Goal: Task Accomplishment & Management: Complete application form

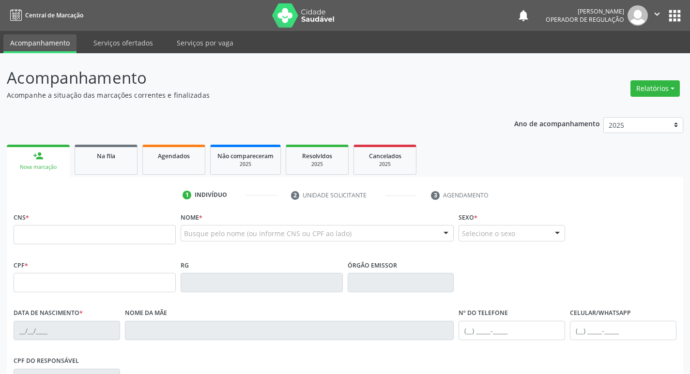
click at [65, 227] on input "text" at bounding box center [95, 234] width 162 height 19
type input "707 4000 2230 4779"
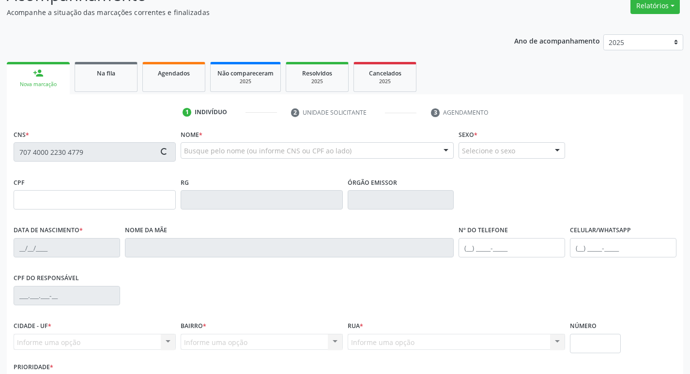
scroll to position [150, 0]
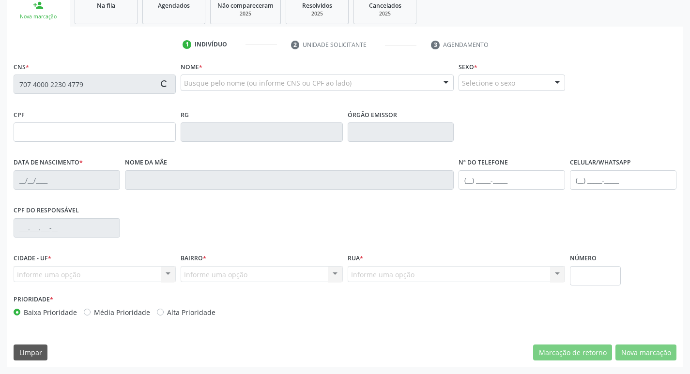
type input "009.995.887-29"
type input "[DATE]"
type input "Belarmina Ana da Conceição"
type input "[PHONE_NUMBER]"
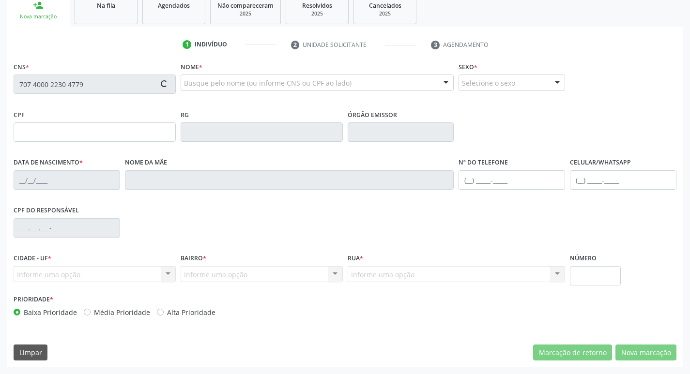
type input "1259"
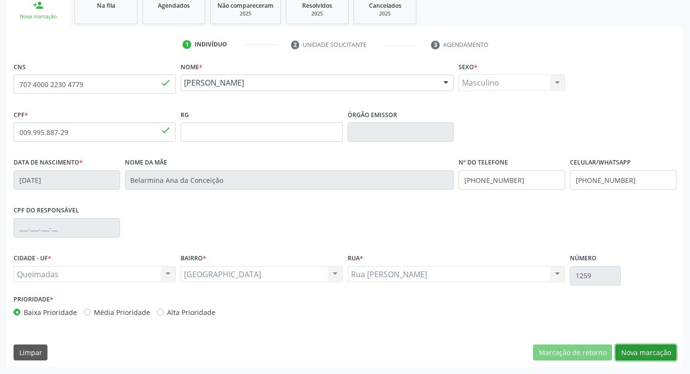
drag, startPoint x: 652, startPoint y: 349, endPoint x: 605, endPoint y: 340, distance: 48.2
click at [652, 349] on button "Nova marcação" at bounding box center [645, 353] width 61 height 16
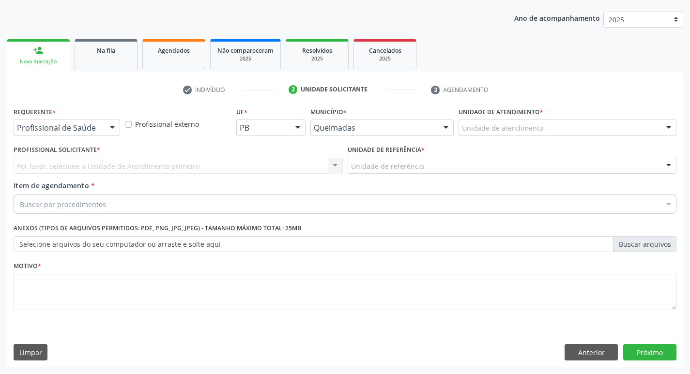
scroll to position [105, 0]
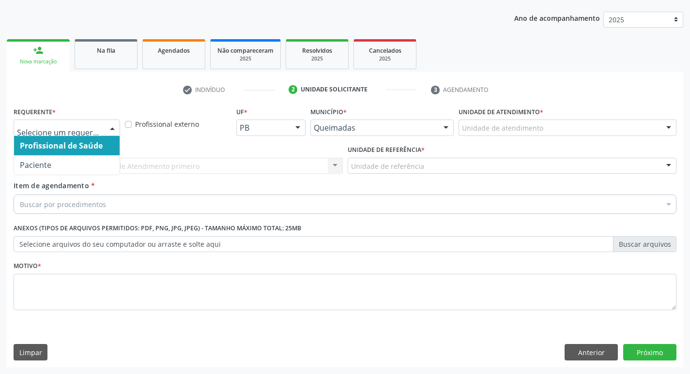
click at [111, 131] on div at bounding box center [112, 128] width 15 height 16
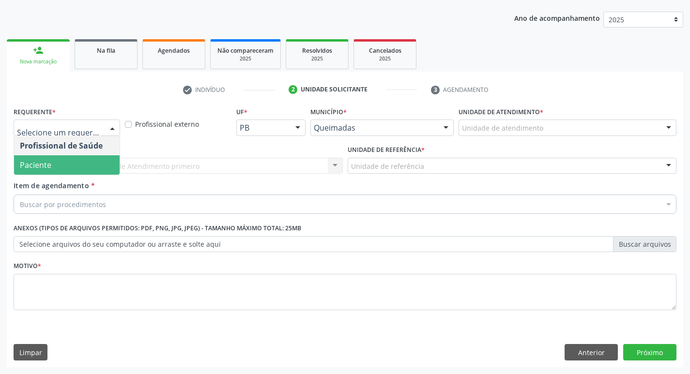
click at [90, 169] on span "Paciente" at bounding box center [66, 164] width 105 height 19
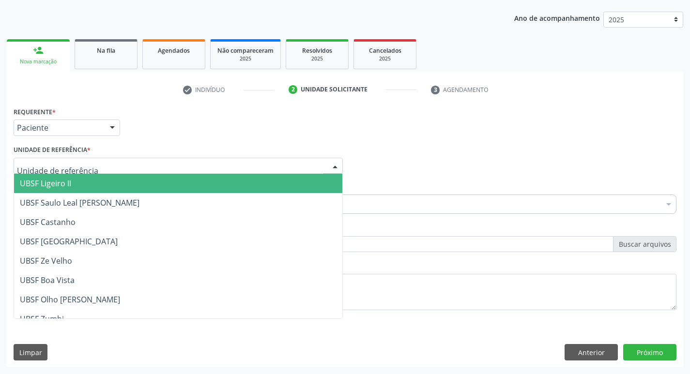
click at [93, 164] on div at bounding box center [178, 166] width 329 height 16
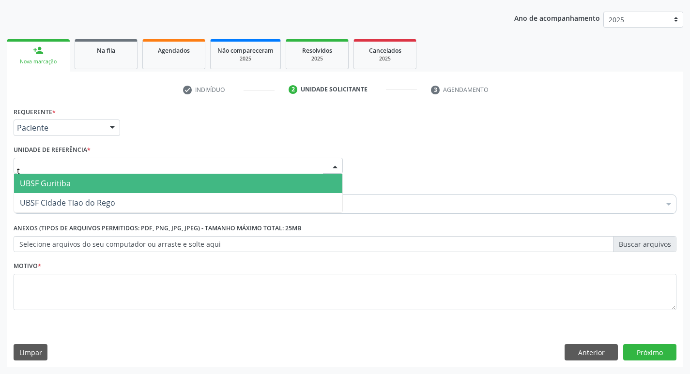
type input "ti"
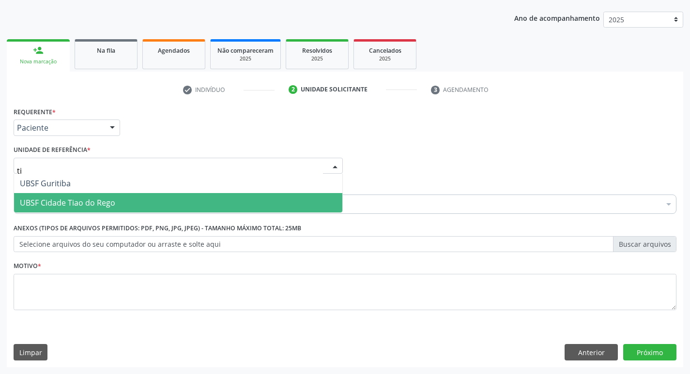
click at [83, 201] on span "UBSF Cidade Tiao do Rego" at bounding box center [67, 202] width 95 height 11
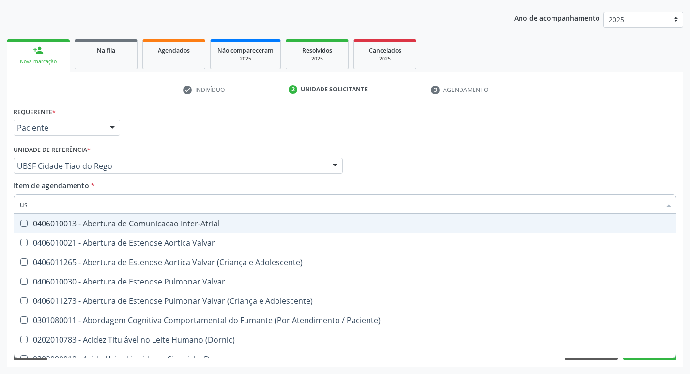
type input "usg"
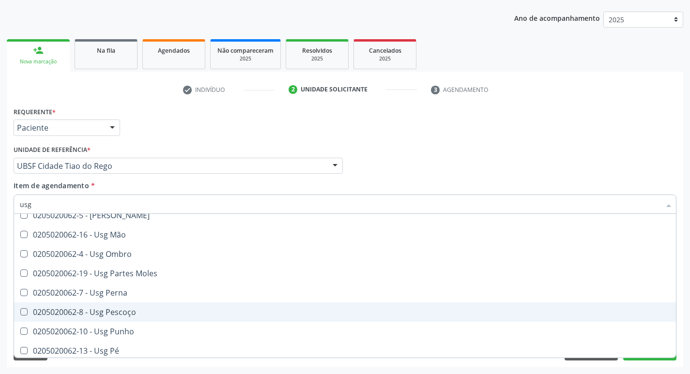
scroll to position [79, 0]
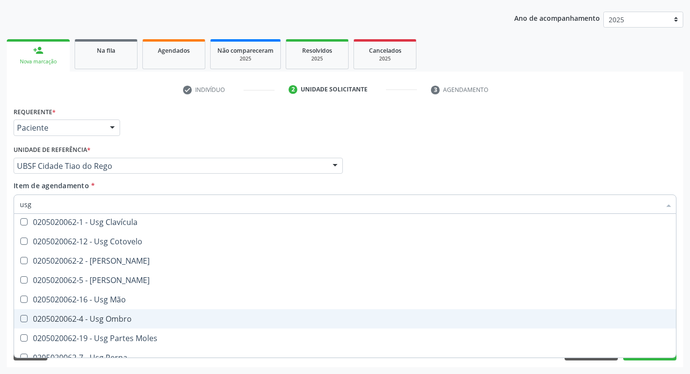
click at [137, 314] on span "0205020062-4 - Usg Ombro" at bounding box center [344, 318] width 661 height 19
checkbox Ombro "true"
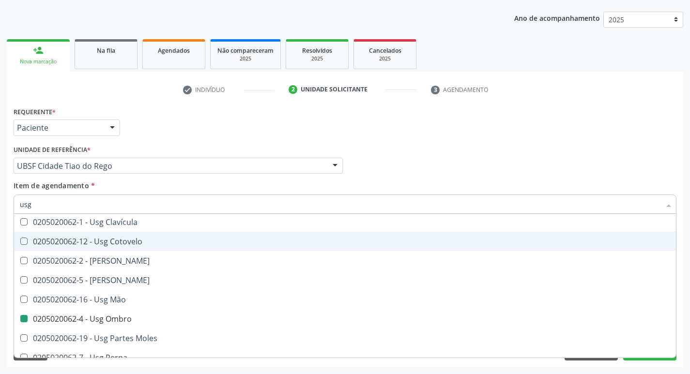
drag, startPoint x: 374, startPoint y: 110, endPoint x: 360, endPoint y: 119, distance: 16.4
click at [374, 110] on div "Requerente * Paciente Profissional de Saúde Paciente Nenhum resultado encontrad…" at bounding box center [344, 124] width 667 height 38
checkbox Braço "true"
checkbox Ombro "false"
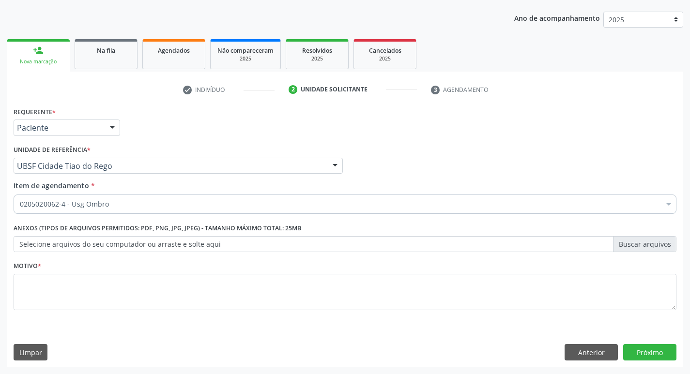
scroll to position [0, 0]
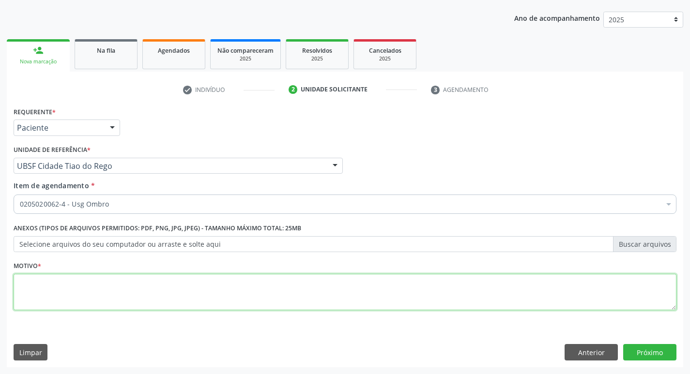
click at [131, 287] on textarea at bounding box center [345, 292] width 662 height 37
type textarea "avaliação"
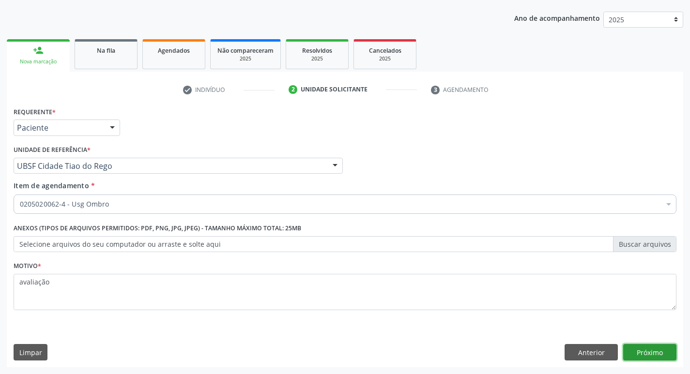
click at [633, 351] on button "Próximo" at bounding box center [649, 352] width 53 height 16
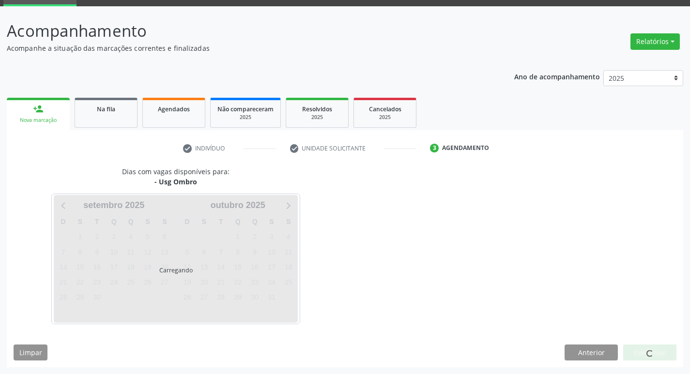
scroll to position [47, 0]
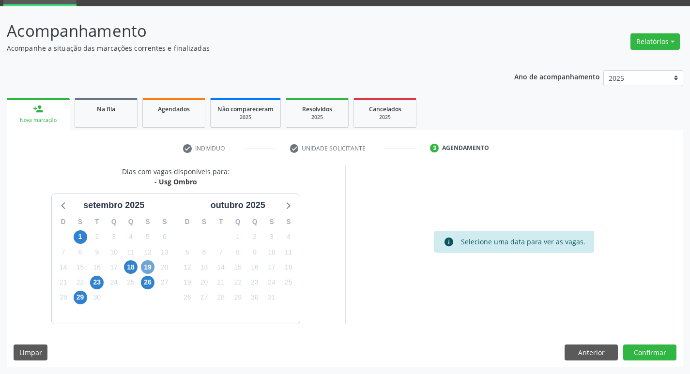
click at [149, 264] on span "19" at bounding box center [148, 267] width 14 height 14
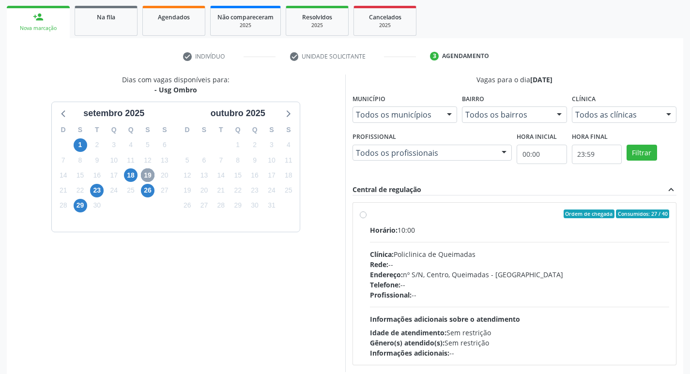
scroll to position [187, 0]
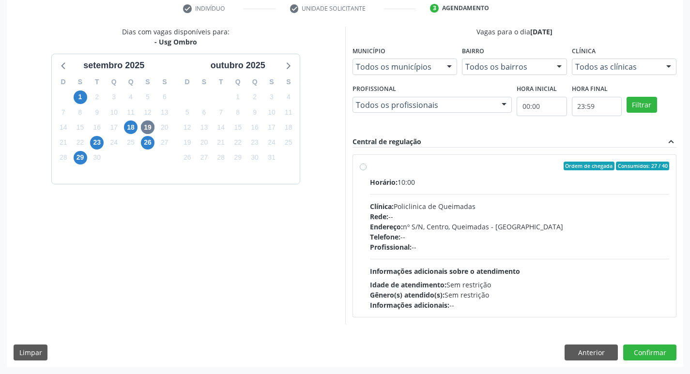
click at [564, 187] on div "Horário: 10:00 Clínica: Policlinica de Queimadas Rede: -- Endereço: nº S/N, Cen…" at bounding box center [520, 243] width 300 height 133
click at [366, 170] on input "Ordem de chegada Consumidos: 27 / 40 Horário: 10:00 Clínica: Policlinica de Que…" at bounding box center [363, 166] width 7 height 9
radio input "true"
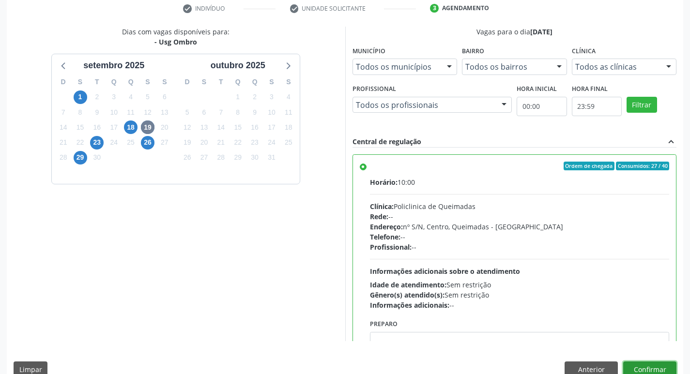
click at [650, 366] on button "Confirmar" at bounding box center [649, 369] width 53 height 16
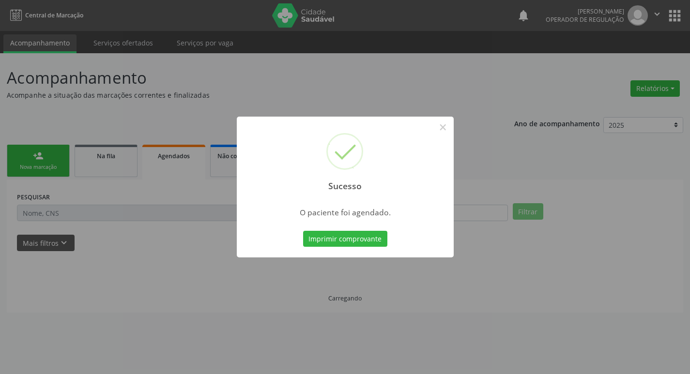
scroll to position [0, 0]
click at [369, 240] on button "Imprimir comprovante" at bounding box center [348, 239] width 84 height 16
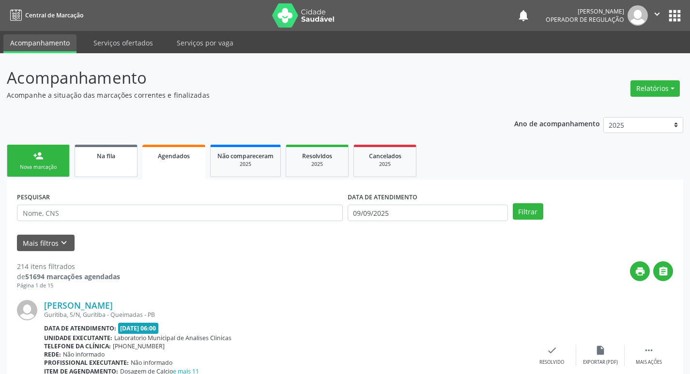
click at [103, 164] on link "Na fila" at bounding box center [106, 161] width 63 height 32
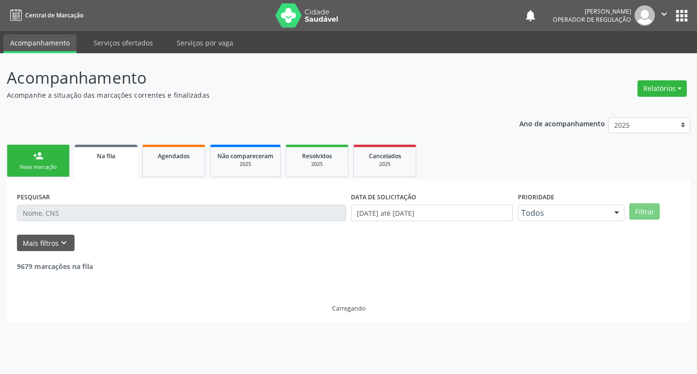
click at [45, 161] on link "person_add Nova marcação" at bounding box center [38, 161] width 63 height 32
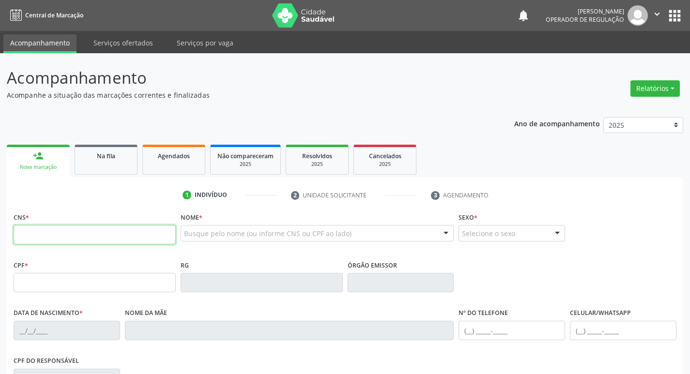
click at [88, 239] on input "text" at bounding box center [95, 234] width 162 height 19
type input "708 6020 2990 5687"
type input "104.156.797-96"
type input "[DATE]"
type input "[PERSON_NAME]"
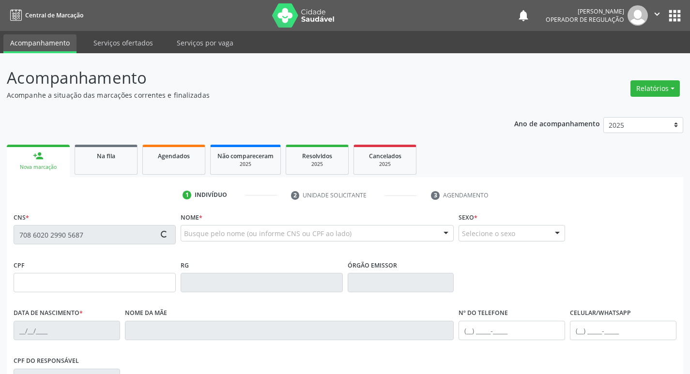
type input "[PHONE_NUMBER]"
type input "759.735.104-68"
type input "23"
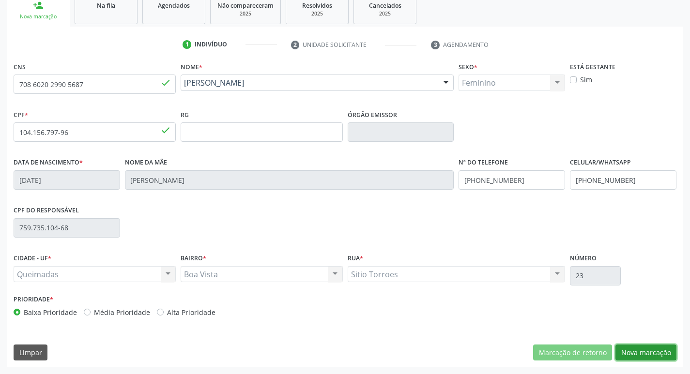
click at [657, 349] on button "Nova marcação" at bounding box center [645, 353] width 61 height 16
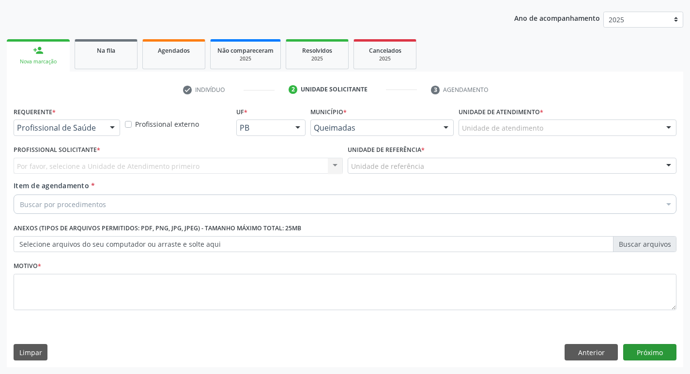
scroll to position [105, 0]
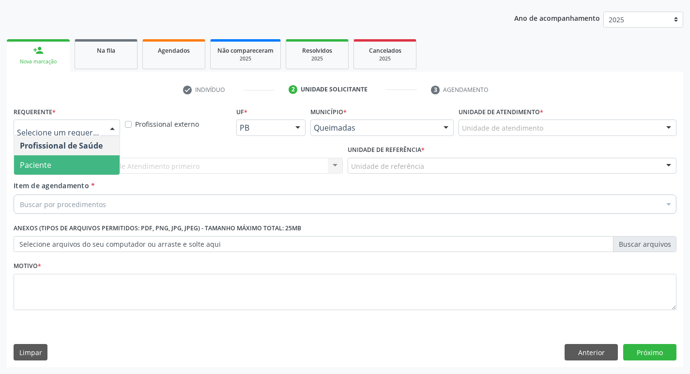
click at [59, 164] on span "Paciente" at bounding box center [66, 164] width 105 height 19
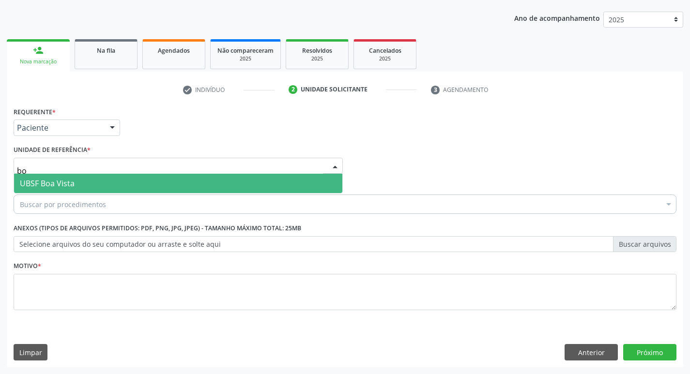
type input "boa"
click at [78, 187] on span "UBSF Boa Vista" at bounding box center [178, 183] width 328 height 19
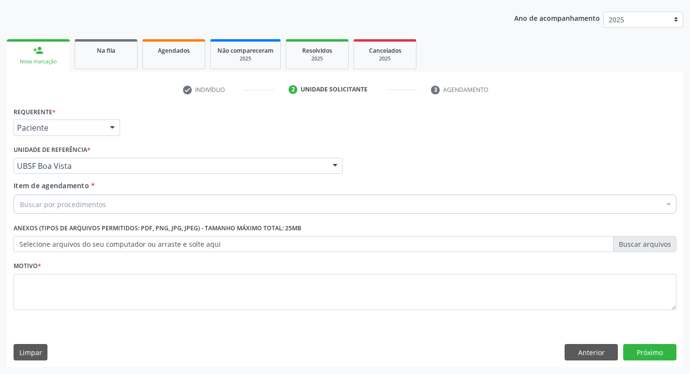
click at [92, 211] on div "Buscar por procedimentos Selecionar todos 0604320140 - Abatacepte 125 Mg Injetá…" at bounding box center [345, 203] width 662 height 16
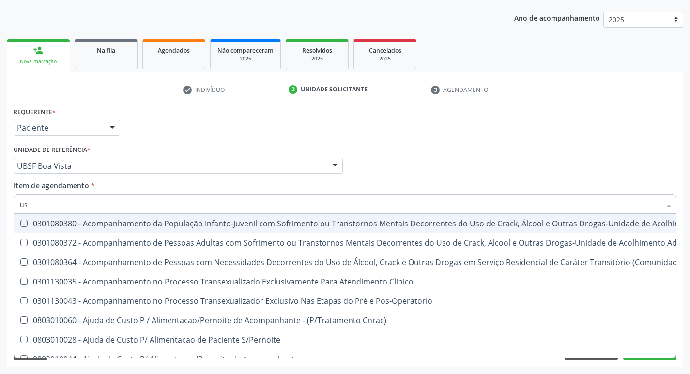
type input "usg"
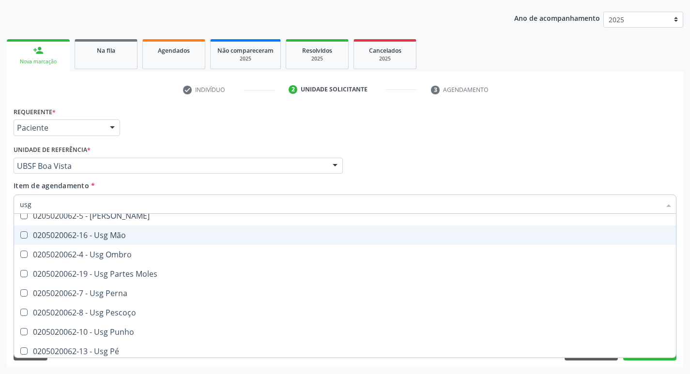
scroll to position [145, 0]
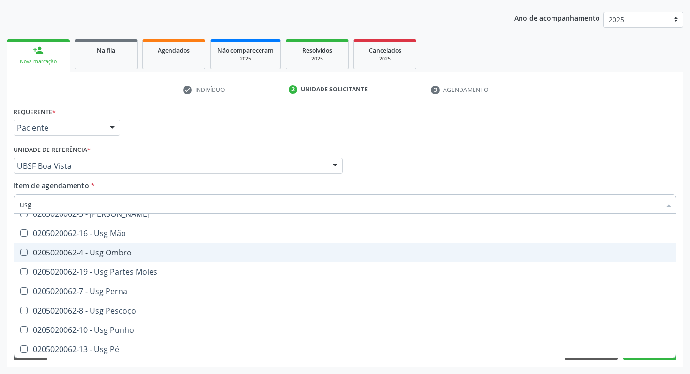
click at [150, 256] on div "0205020062-4 - Usg Ombro" at bounding box center [345, 253] width 650 height 8
checkbox Ombro "true"
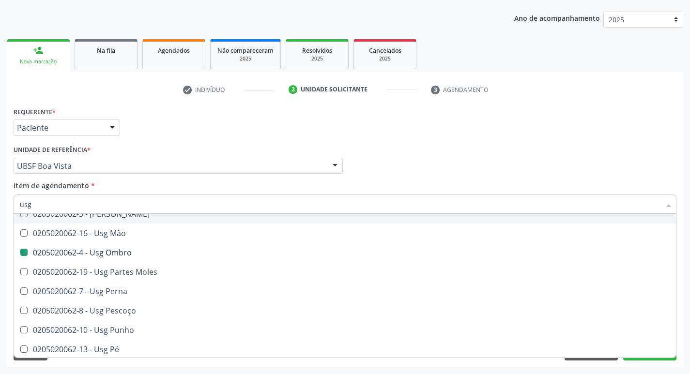
click at [403, 159] on div "Profissional Solicitante Por favor, selecione a Unidade de Atendimento primeiro…" at bounding box center [344, 162] width 667 height 38
checkbox Braço "true"
checkbox Ombro "false"
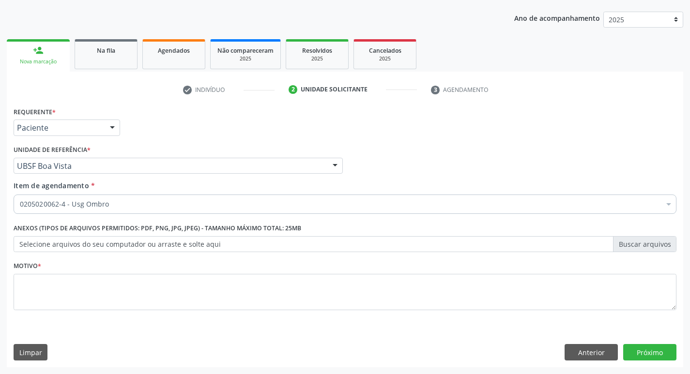
scroll to position [0, 0]
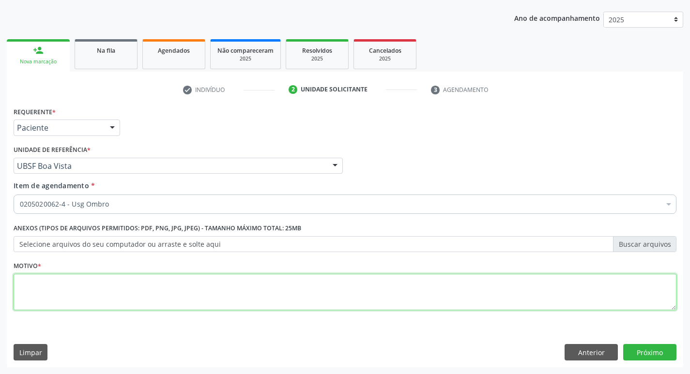
click at [157, 303] on textarea at bounding box center [345, 292] width 662 height 37
type textarea "avaliação"
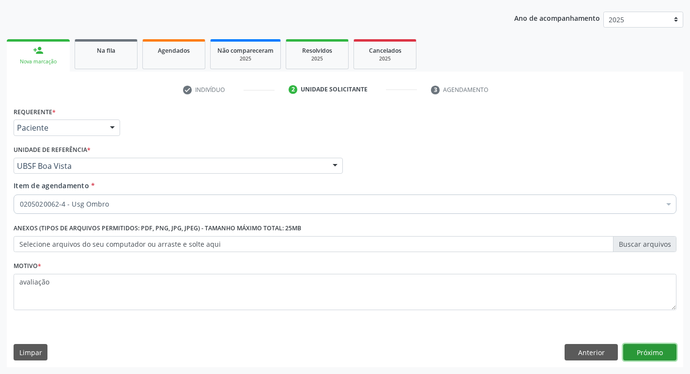
click at [655, 345] on button "Próximo" at bounding box center [649, 352] width 53 height 16
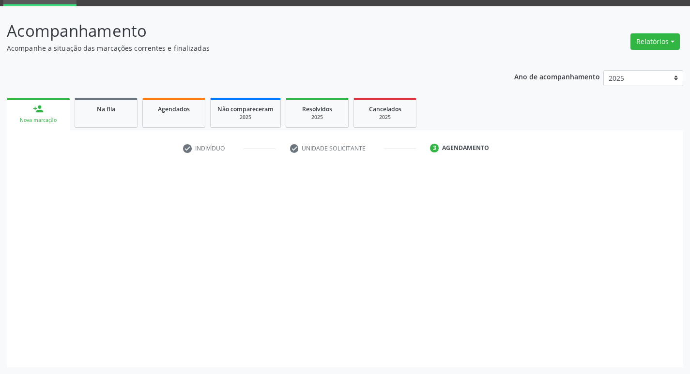
scroll to position [47, 0]
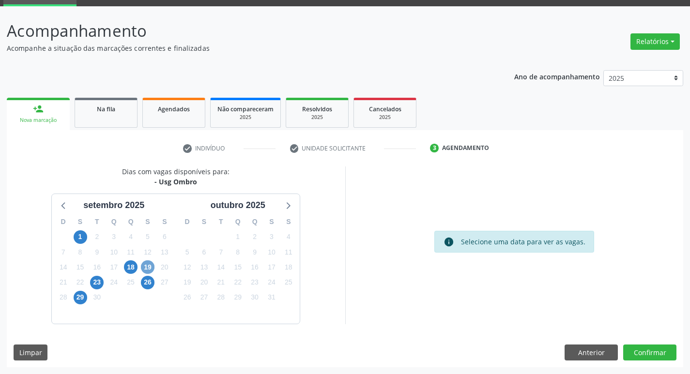
click at [148, 266] on span "19" at bounding box center [148, 267] width 14 height 14
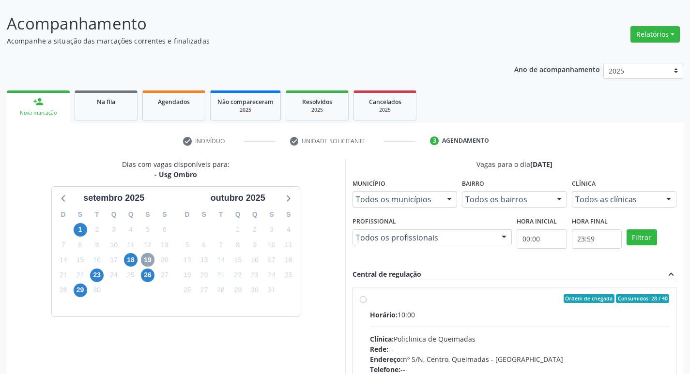
scroll to position [187, 0]
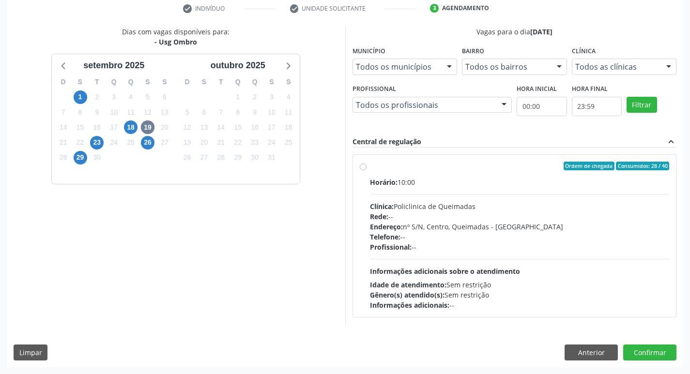
click at [582, 189] on div "Horário: 10:00 Clínica: Policlinica de Queimadas Rede: -- Endereço: nº S/N, Cen…" at bounding box center [520, 243] width 300 height 133
click at [366, 170] on input "Ordem de chegada Consumidos: 28 / 40 Horário: 10:00 Clínica: Policlinica de Que…" at bounding box center [363, 166] width 7 height 9
radio input "true"
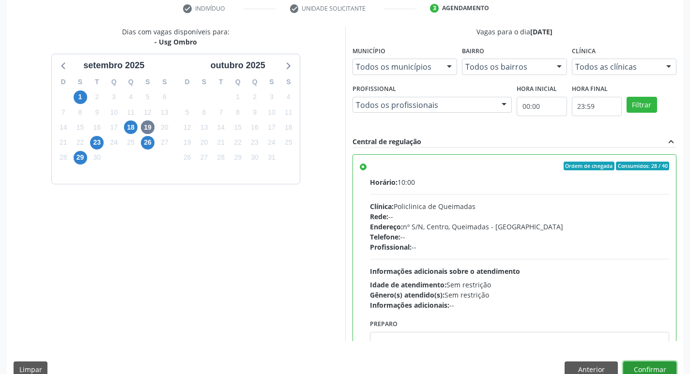
click at [654, 365] on button "Confirmar" at bounding box center [649, 369] width 53 height 16
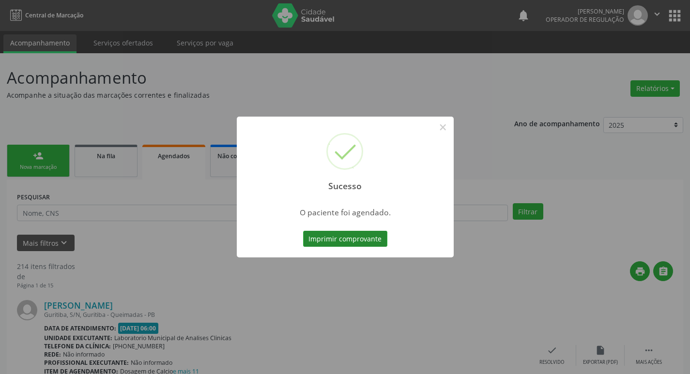
click at [321, 238] on button "Imprimir comprovante" at bounding box center [345, 239] width 84 height 16
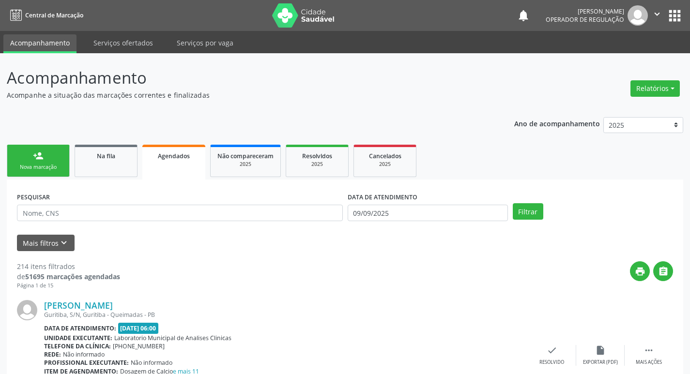
click at [45, 161] on link "person_add Nova marcação" at bounding box center [38, 161] width 63 height 32
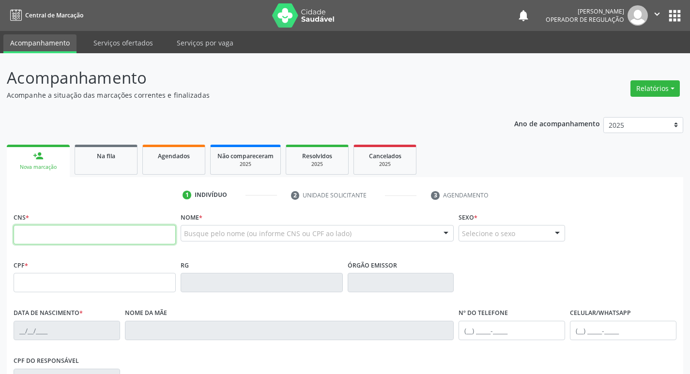
click at [87, 227] on input "text" at bounding box center [95, 234] width 162 height 19
type input "700 7019 8407 4677"
type input "885.218.347-72"
type input "[DATE]"
type input "[PERSON_NAME] da Conceição"
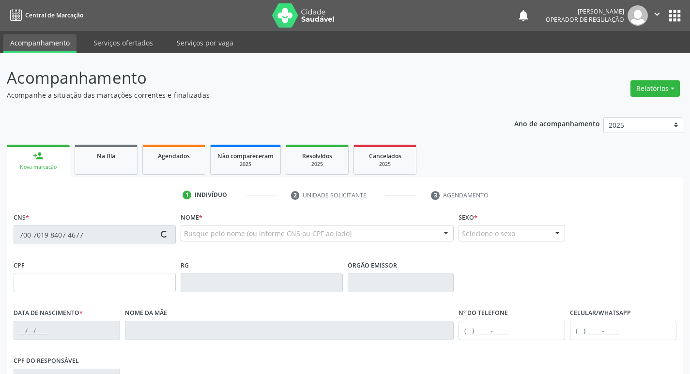
type input "[PHONE_NUMBER]"
type input "S/N"
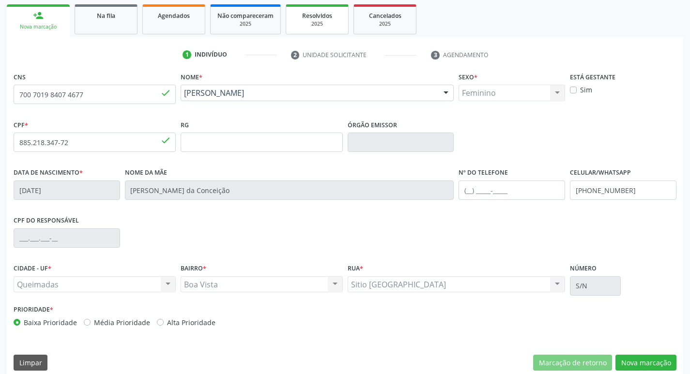
scroll to position [150, 0]
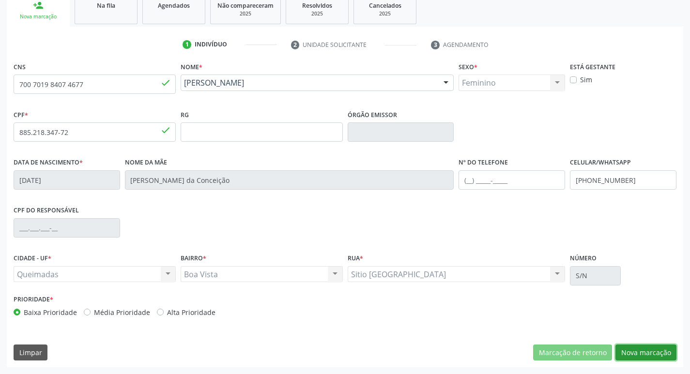
click at [657, 350] on button "Nova marcação" at bounding box center [645, 353] width 61 height 16
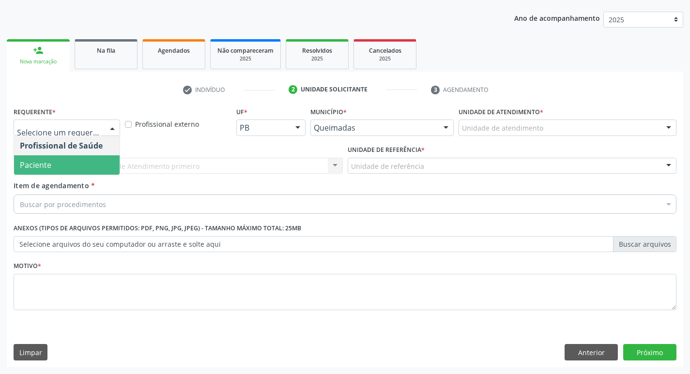
click at [28, 165] on span "Paciente" at bounding box center [35, 165] width 31 height 11
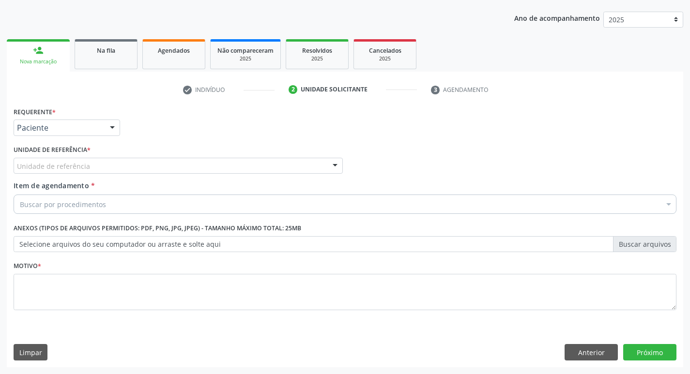
click at [29, 158] on div "Unidade de referência" at bounding box center [178, 166] width 329 height 16
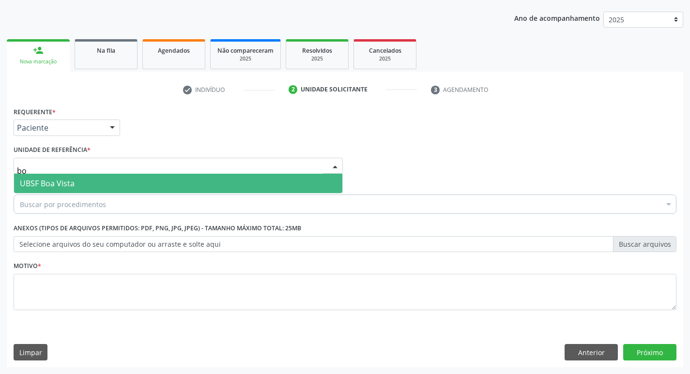
type input "boa"
click at [128, 177] on span "UBSF Boa Vista" at bounding box center [178, 183] width 328 height 19
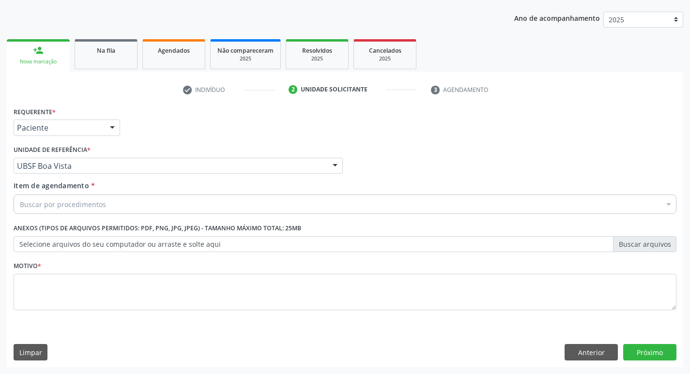
click at [108, 202] on div "Buscar por procedimentos" at bounding box center [345, 204] width 662 height 19
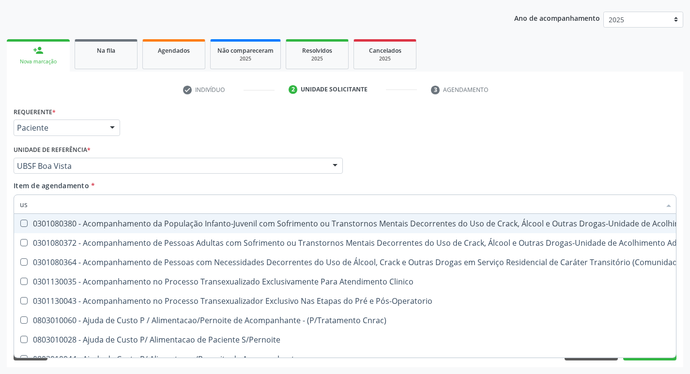
type input "usg"
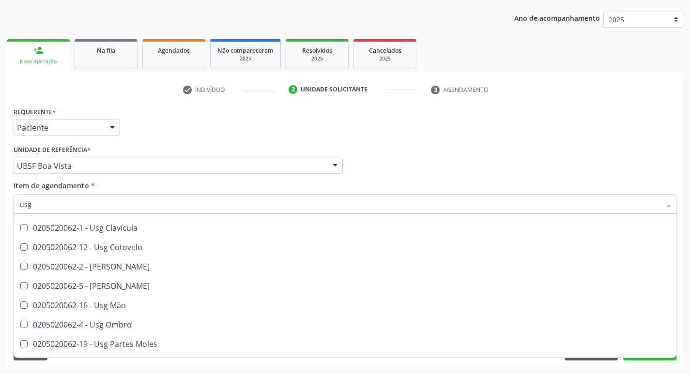
scroll to position [97, 0]
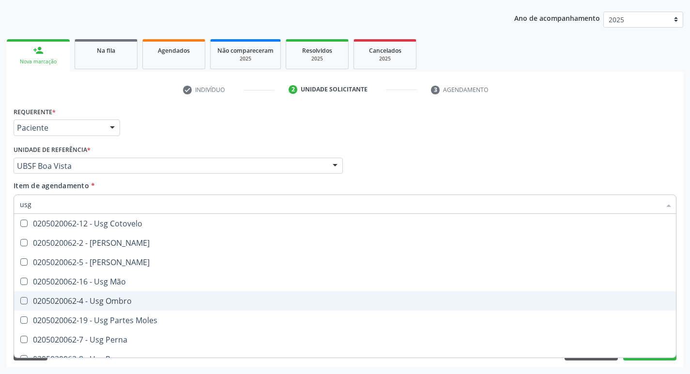
click at [138, 303] on div "0205020062-4 - Usg Ombro" at bounding box center [345, 301] width 650 height 8
checkbox Ombro "true"
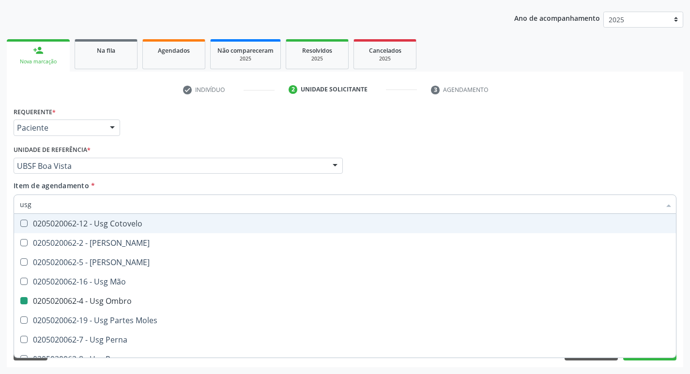
click at [238, 106] on div "Requerente * Paciente Profissional de Saúde Paciente Nenhum resultado encontrad…" at bounding box center [344, 124] width 667 height 38
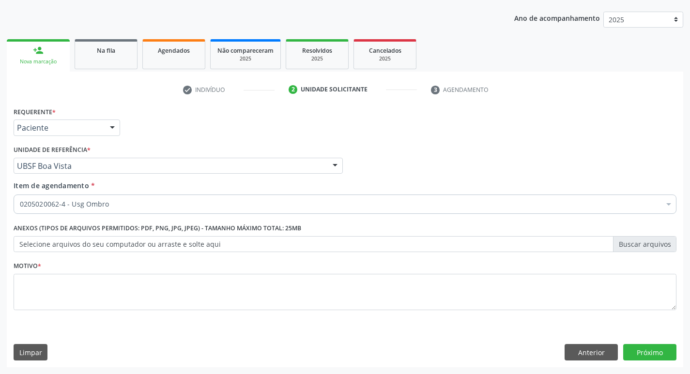
scroll to position [0, 0]
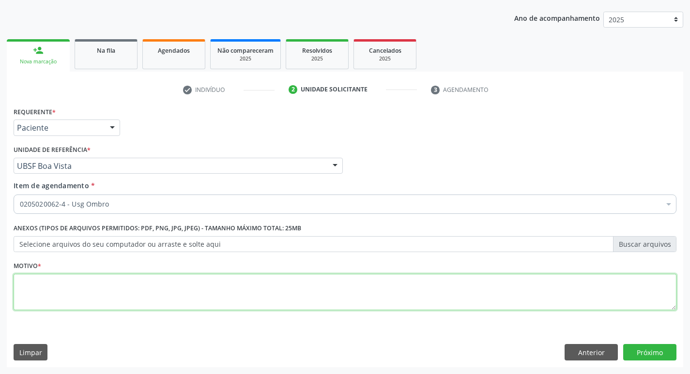
drag, startPoint x: 130, startPoint y: 284, endPoint x: 128, endPoint y: 290, distance: 6.6
click at [130, 285] on textarea at bounding box center [345, 292] width 662 height 37
type textarea "avaliação"
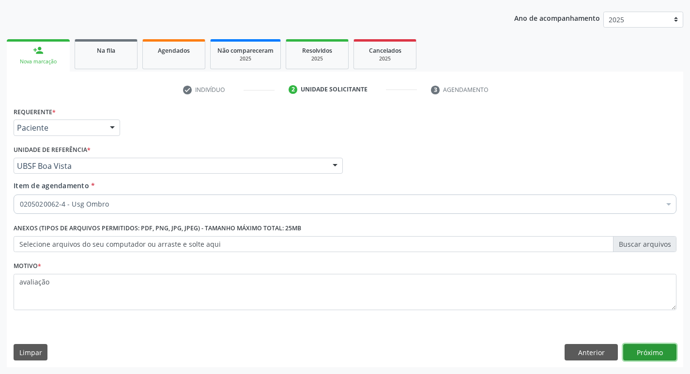
click at [653, 346] on button "Próximo" at bounding box center [649, 352] width 53 height 16
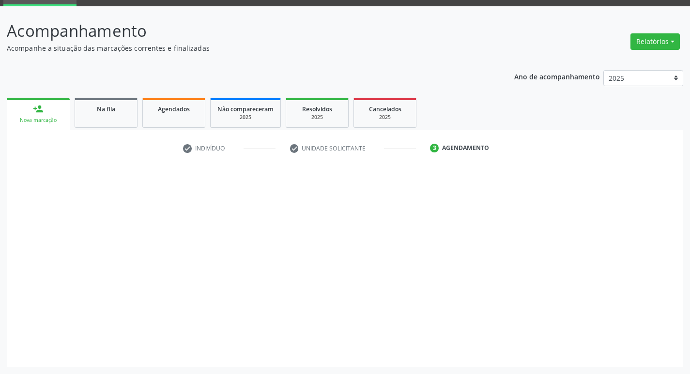
scroll to position [47, 0]
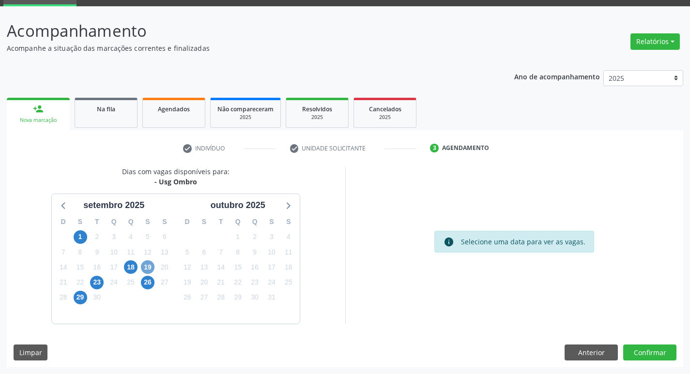
click at [149, 262] on span "19" at bounding box center [148, 267] width 14 height 14
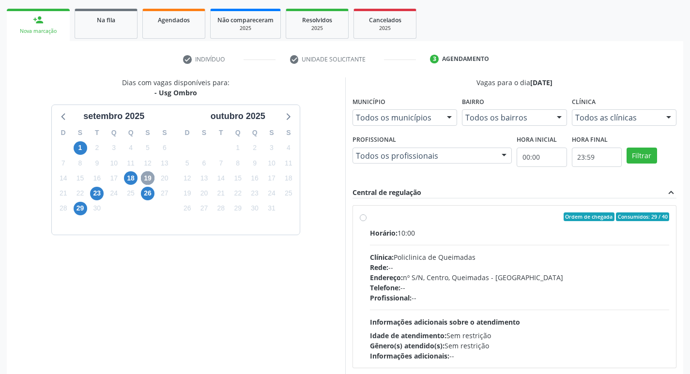
scroll to position [187, 0]
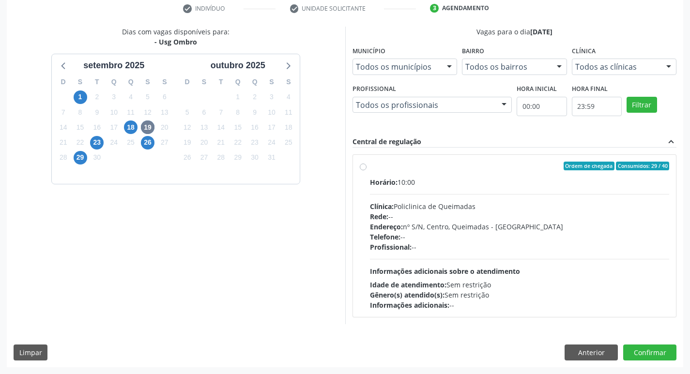
click at [567, 171] on label "Ordem de chegada Consumidos: 29 / 40 Horário: 10:00 Clínica: Policlinica de Que…" at bounding box center [520, 236] width 300 height 149
click at [366, 170] on input "Ordem de chegada Consumidos: 29 / 40 Horário: 10:00 Clínica: Policlinica de Que…" at bounding box center [363, 166] width 7 height 9
radio input "true"
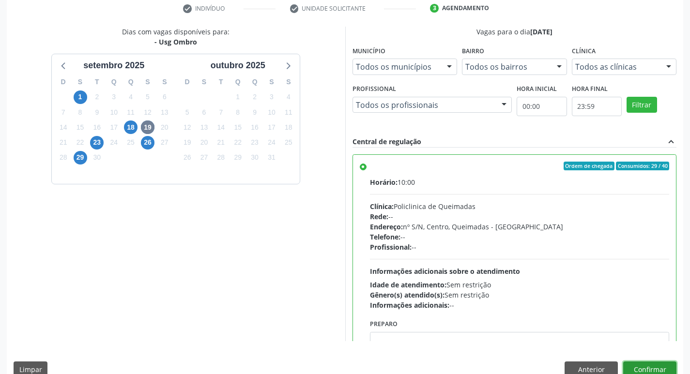
click at [650, 366] on button "Confirmar" at bounding box center [649, 369] width 53 height 16
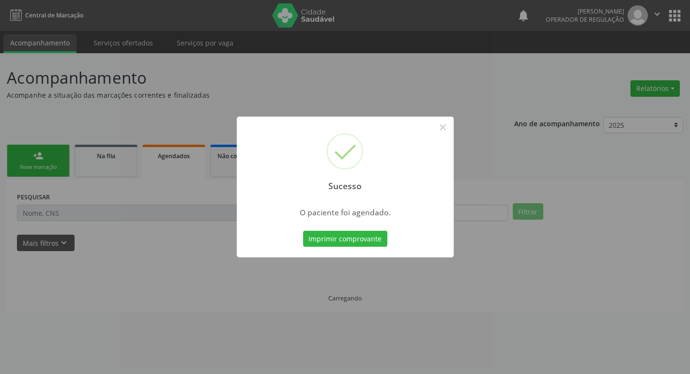
scroll to position [0, 0]
click at [365, 243] on button "Imprimir comprovante" at bounding box center [348, 239] width 84 height 16
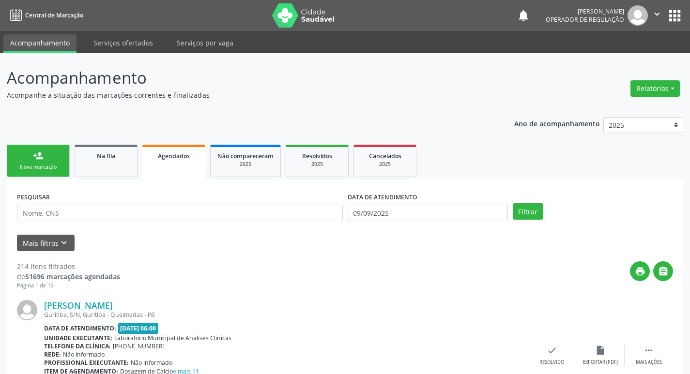
click at [31, 163] on link "person_add Nova marcação" at bounding box center [38, 161] width 63 height 32
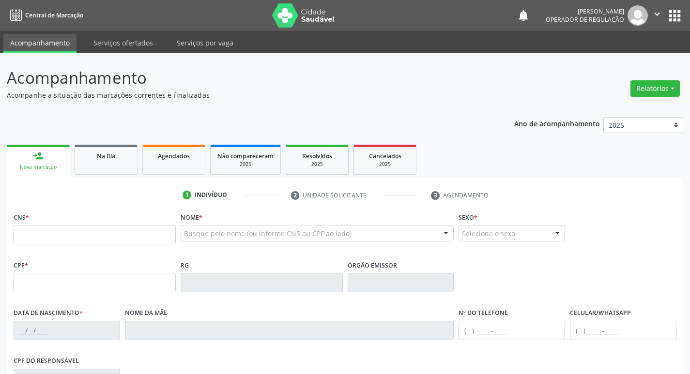
click at [53, 248] on fieldset "CNS *" at bounding box center [95, 230] width 162 height 41
click at [63, 227] on input "text" at bounding box center [95, 234] width 162 height 19
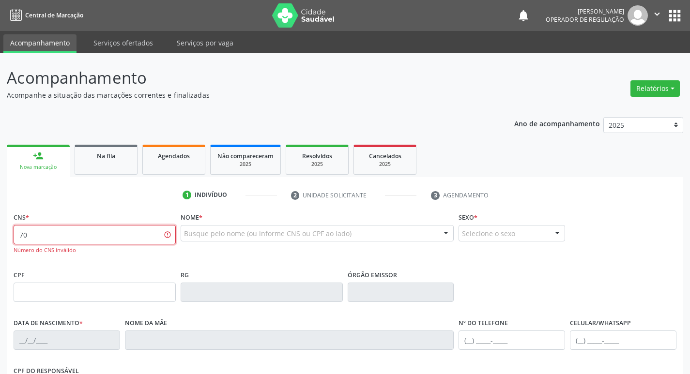
type input "7"
type input "700 9049 7270 2393"
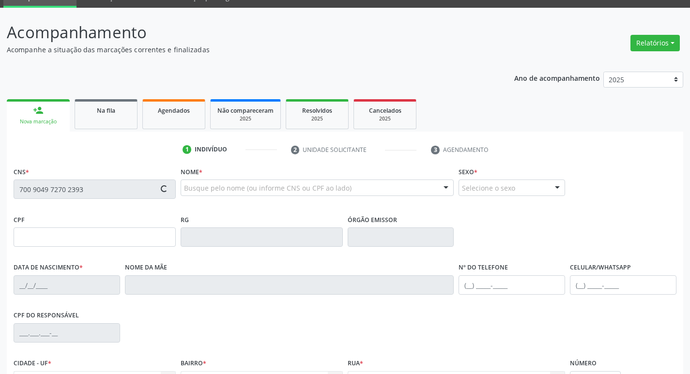
type input "083.525.754-14"
type input "[DATE]"
type input "[PERSON_NAME] das [PERSON_NAME]"
type input "[PHONE_NUMBER]"
type input "078.936.064-01"
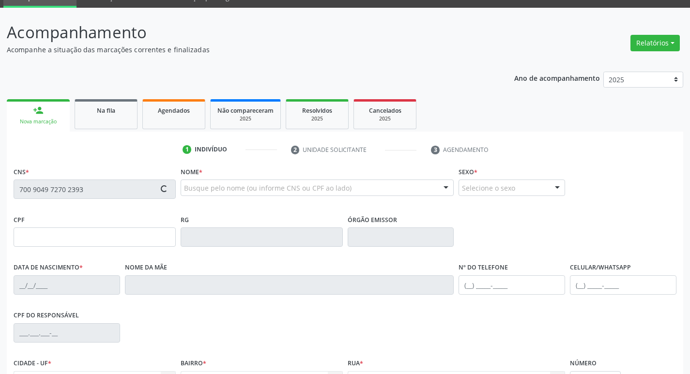
type input "S/N"
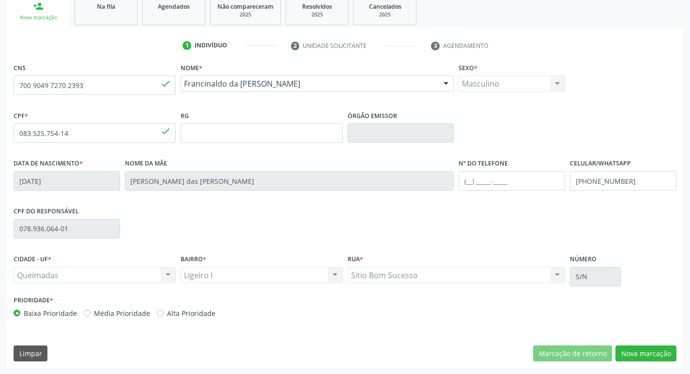
scroll to position [150, 0]
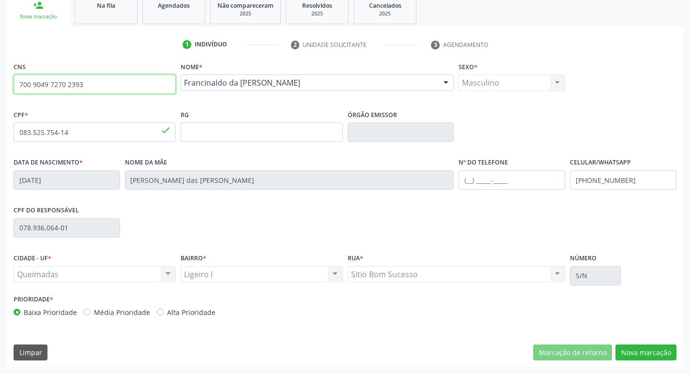
click at [92, 78] on input "700 9049 7270 2393" at bounding box center [95, 84] width 162 height 19
type input "7"
